Goal: Information Seeking & Learning: Learn about a topic

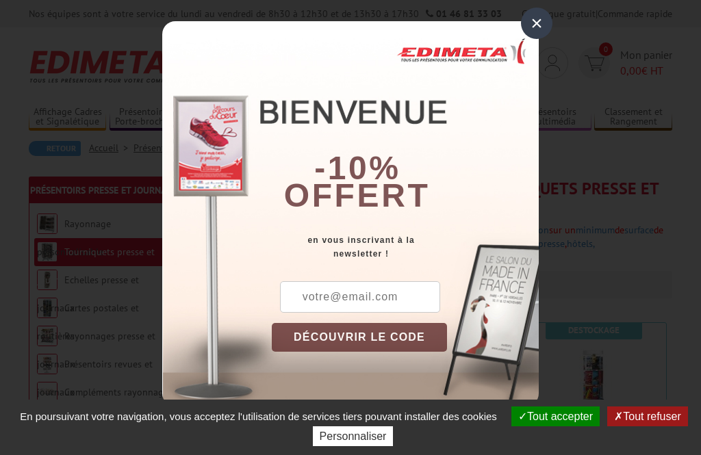
click at [536, 21] on div "×" at bounding box center [536, 23] width 31 height 31
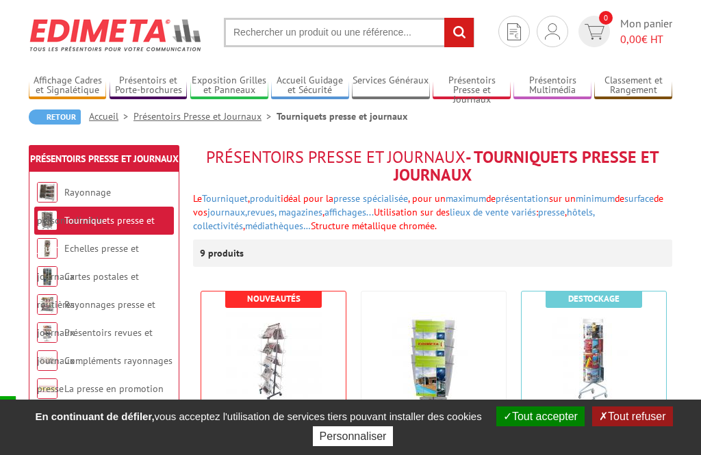
scroll to position [34, 0]
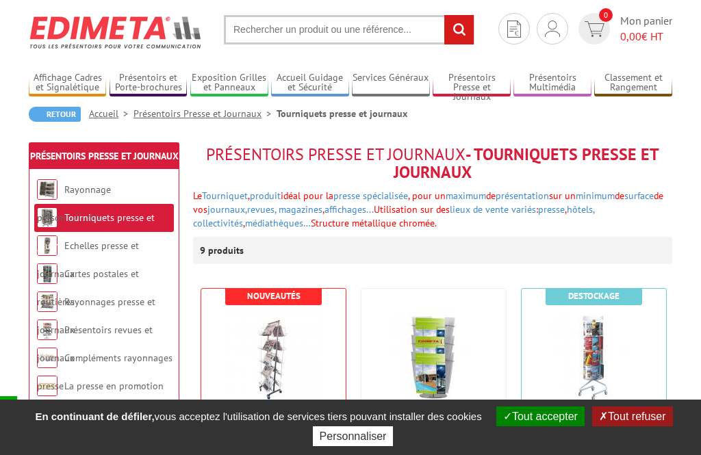
click at [107, 117] on link "Accueil" at bounding box center [111, 113] width 44 height 12
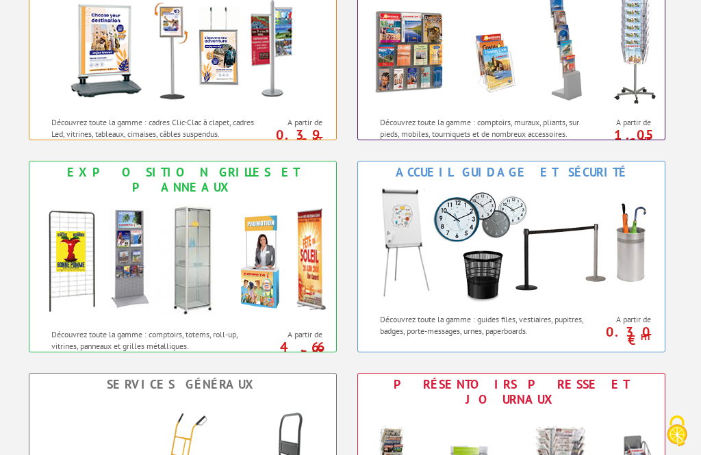
scroll to position [608, 0]
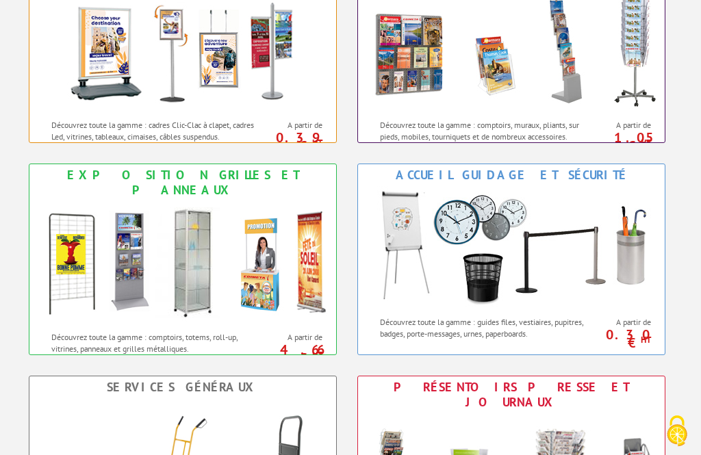
click at [194, 283] on img at bounding box center [182, 262] width 301 height 123
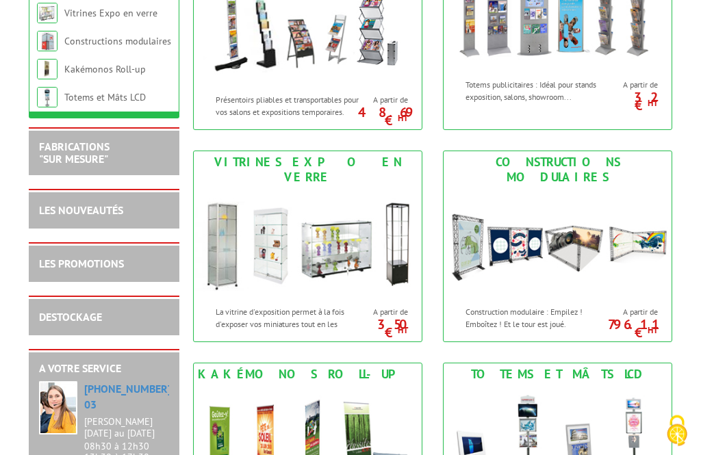
scroll to position [711, 0]
click at [351, 309] on p "La vitrine d'exposition permet à la fois d'exposer vos miniatures tout en les s…" at bounding box center [288, 323] width 145 height 35
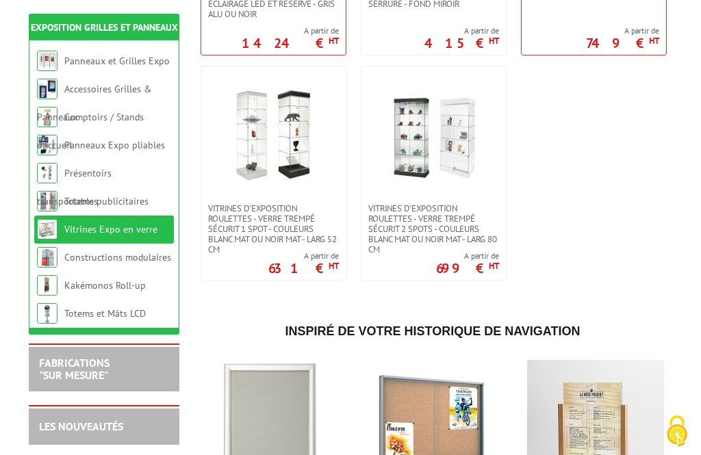
scroll to position [1132, 0]
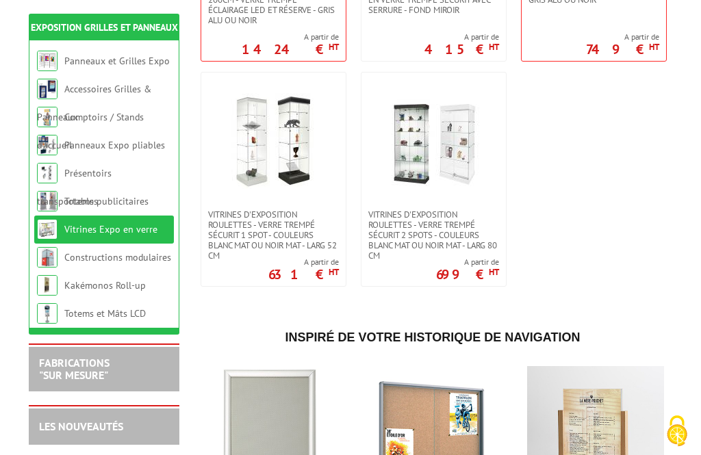
click at [443, 261] on link "Vitrines d'exposition roulettes - verre trempé sécurit 2 spots - couleurs blanc…" at bounding box center [433, 234] width 144 height 51
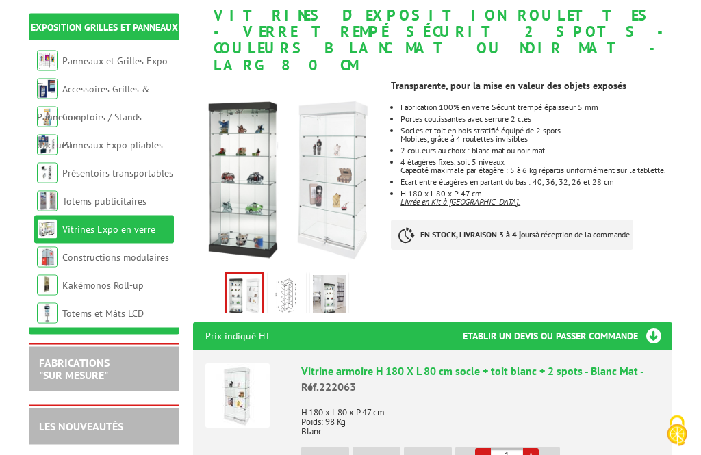
scroll to position [202, 0]
click at [284, 275] on img at bounding box center [286, 296] width 33 height 42
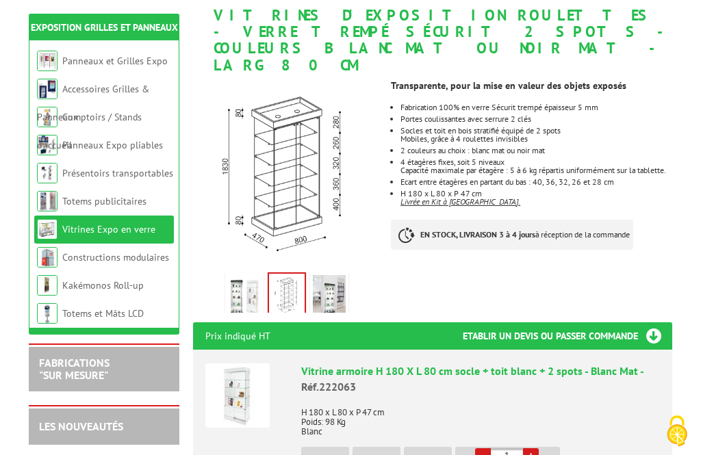
click at [331, 276] on img at bounding box center [329, 296] width 33 height 42
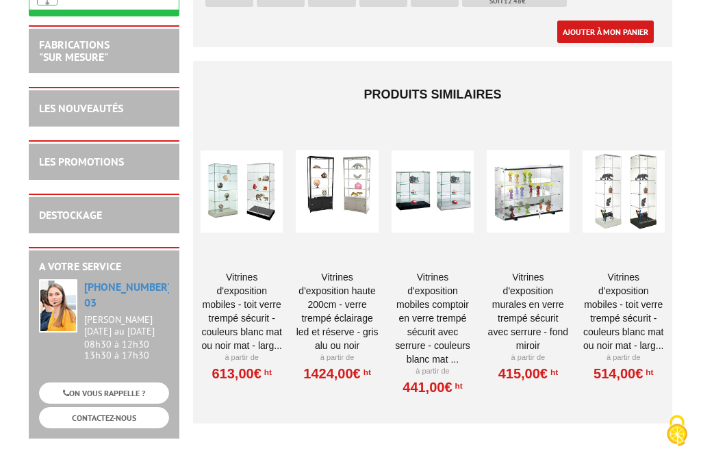
scroll to position [2305, 0]
click at [339, 289] on link "VITRINES D'EXPOSITION HAUTE 200cm - VERRE TREMPé ÉCLAIRAGE LED ET RÉSERVE - GRI…" at bounding box center [337, 311] width 82 height 82
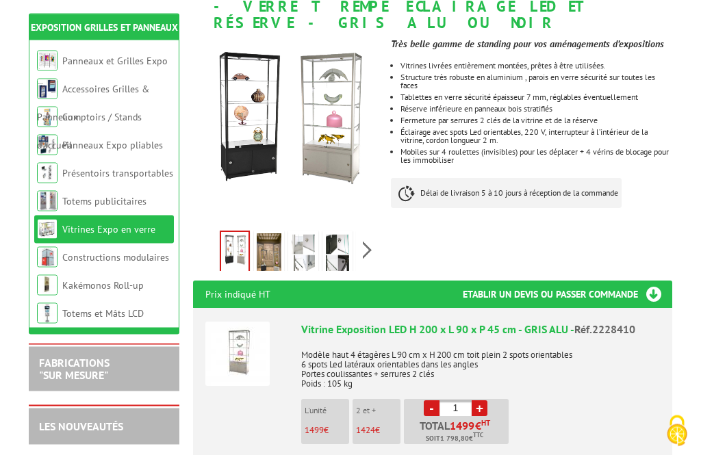
scroll to position [244, 0]
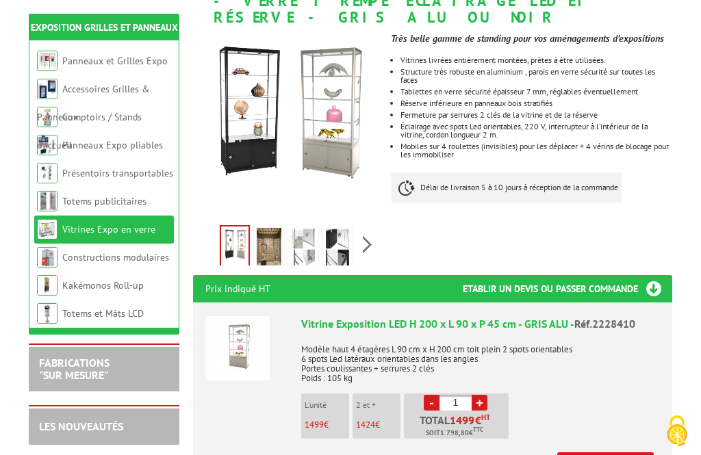
click at [369, 225] on div "Previous Next" at bounding box center [286, 244] width 187 height 48
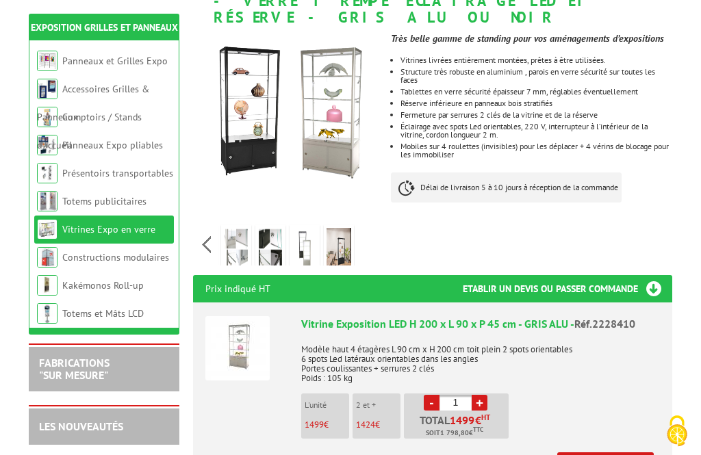
click at [376, 234] on div "Previous Next" at bounding box center [286, 244] width 187 height 48
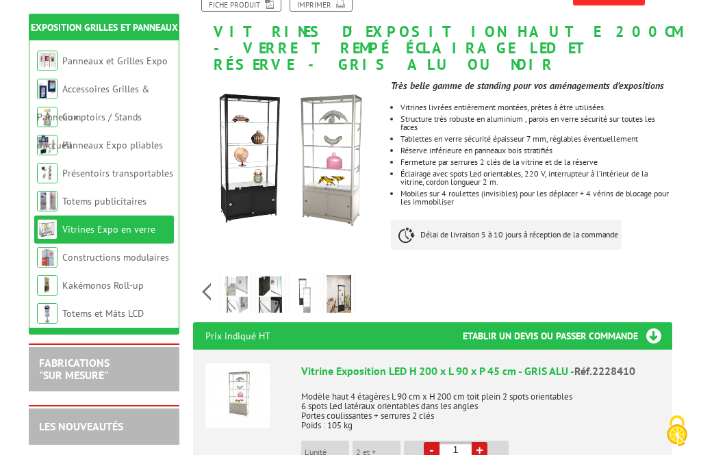
scroll to position [184, 0]
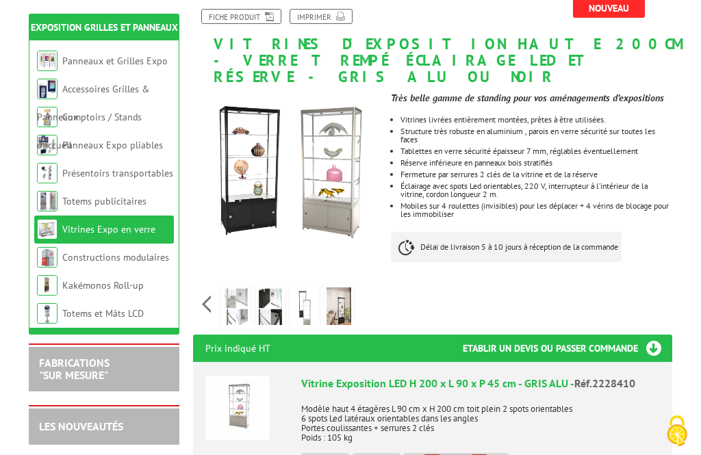
click at [201, 298] on div "Previous Next" at bounding box center [286, 304] width 187 height 48
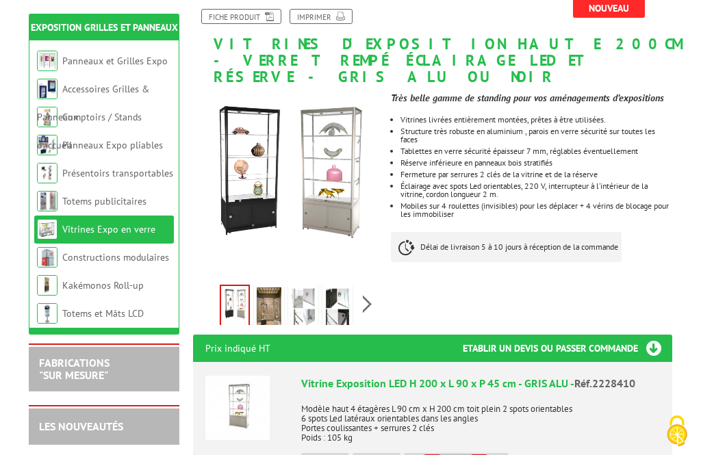
click at [264, 293] on img at bounding box center [269, 308] width 25 height 42
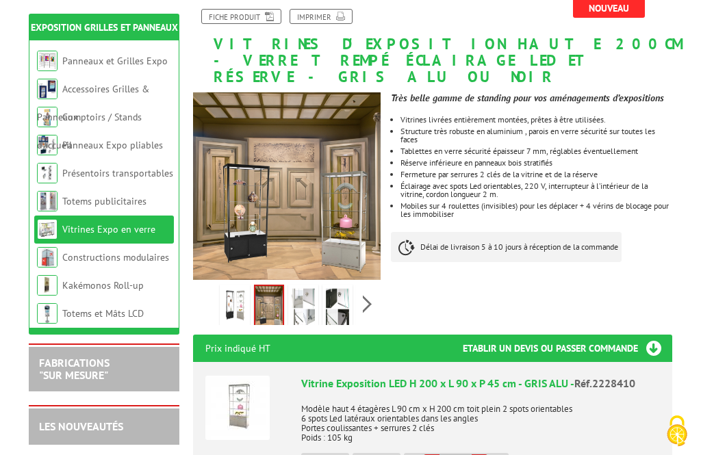
click at [302, 298] on img at bounding box center [303, 308] width 25 height 42
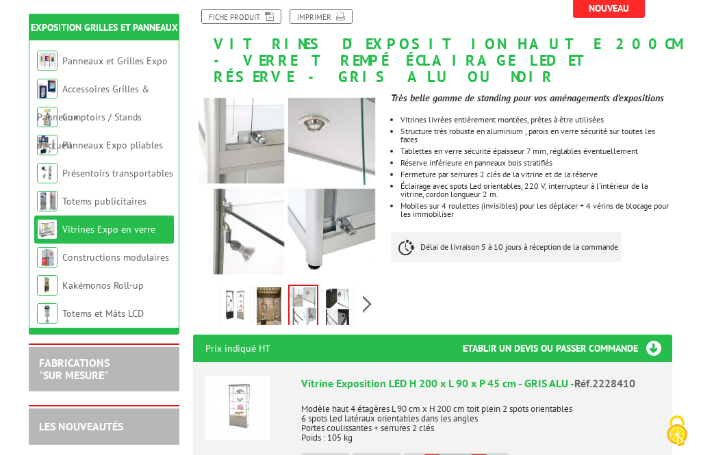
click at [337, 300] on img at bounding box center [337, 308] width 25 height 42
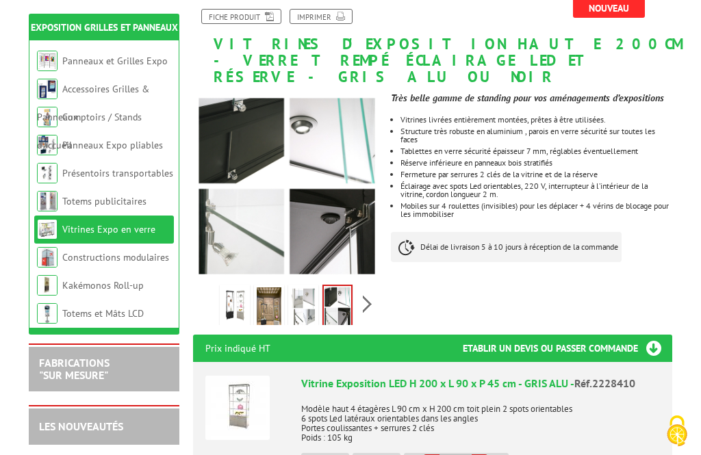
click at [371, 289] on div "Previous Next" at bounding box center [286, 304] width 187 height 48
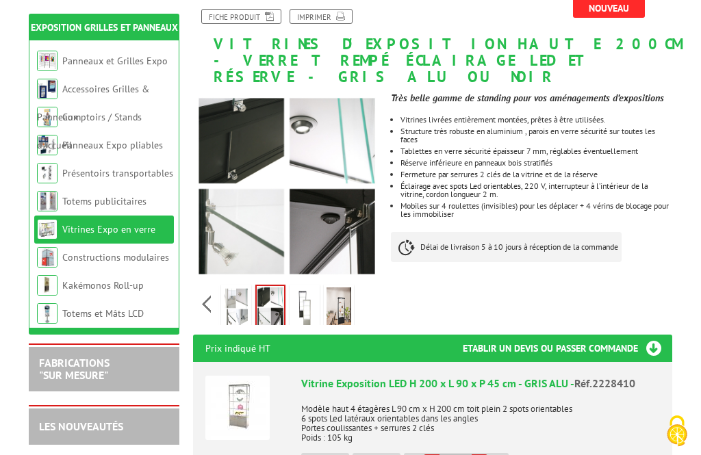
click at [301, 300] on img at bounding box center [304, 308] width 25 height 42
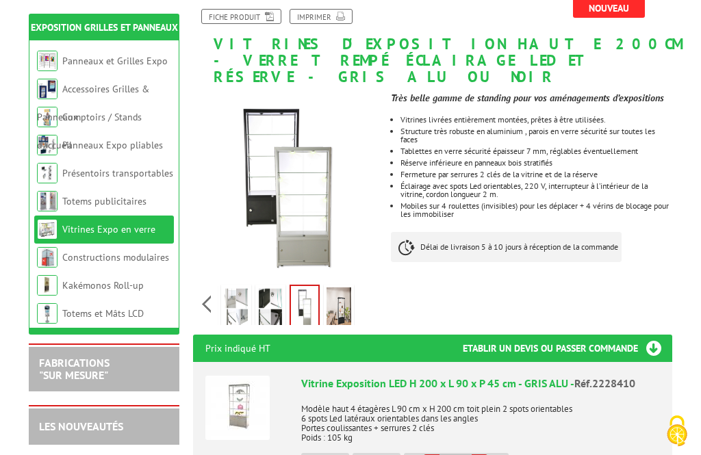
click at [332, 308] on img at bounding box center [338, 308] width 25 height 42
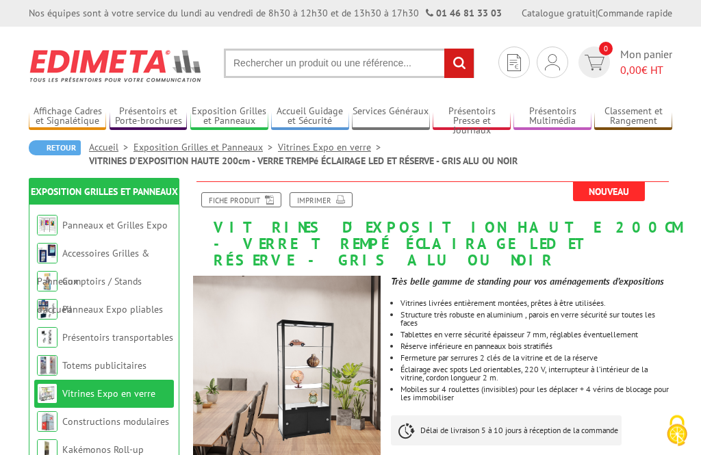
scroll to position [0, 0]
